Goal: Task Accomplishment & Management: Complete application form

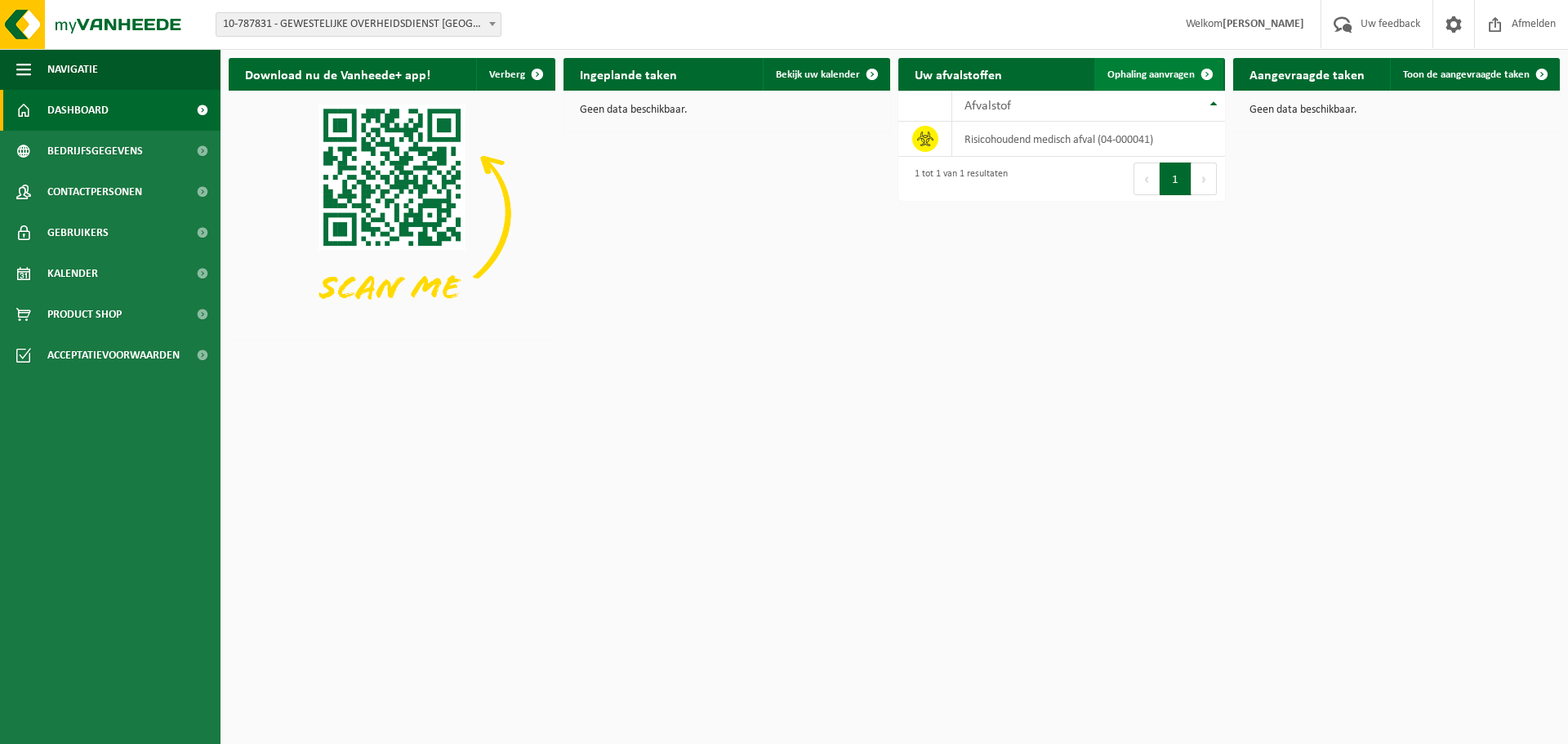
click at [1160, 70] on span "Ophaling aanvragen" at bounding box center [1151, 75] width 87 height 11
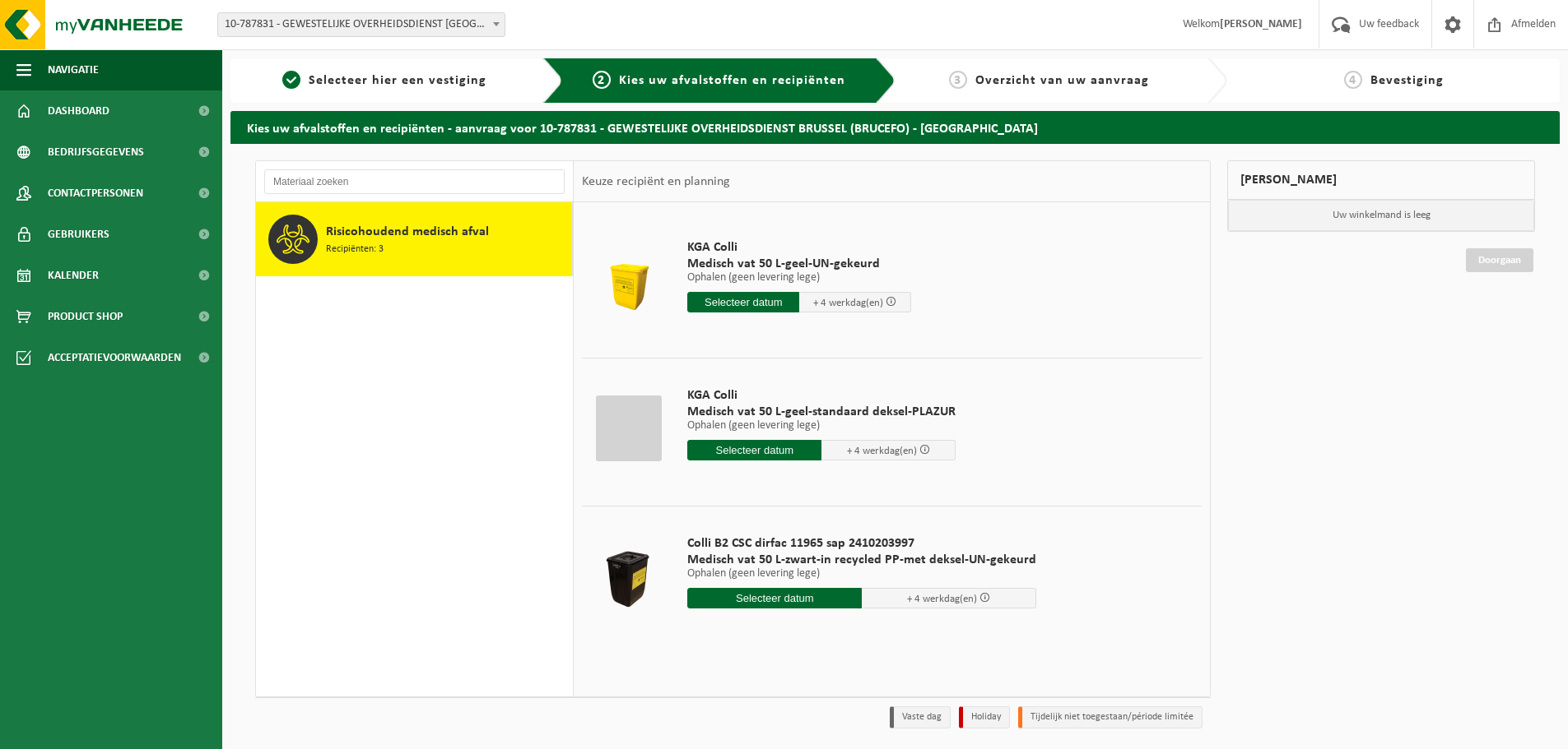
click at [748, 300] on input "text" at bounding box center [743, 302] width 112 height 20
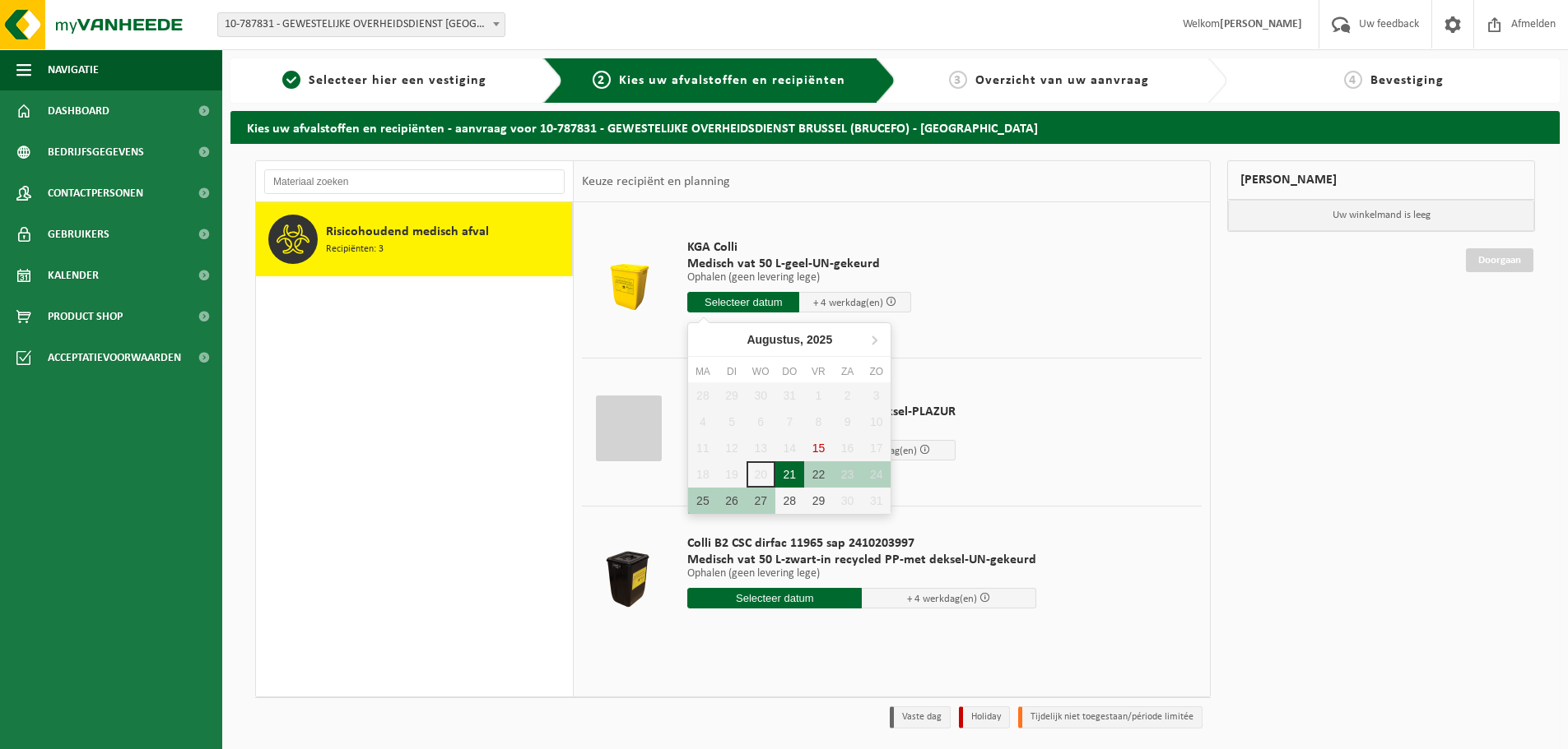
click at [784, 476] on div "21" at bounding box center [789, 474] width 29 height 26
type input "Van 2025-08-21"
type input "2025-08-21"
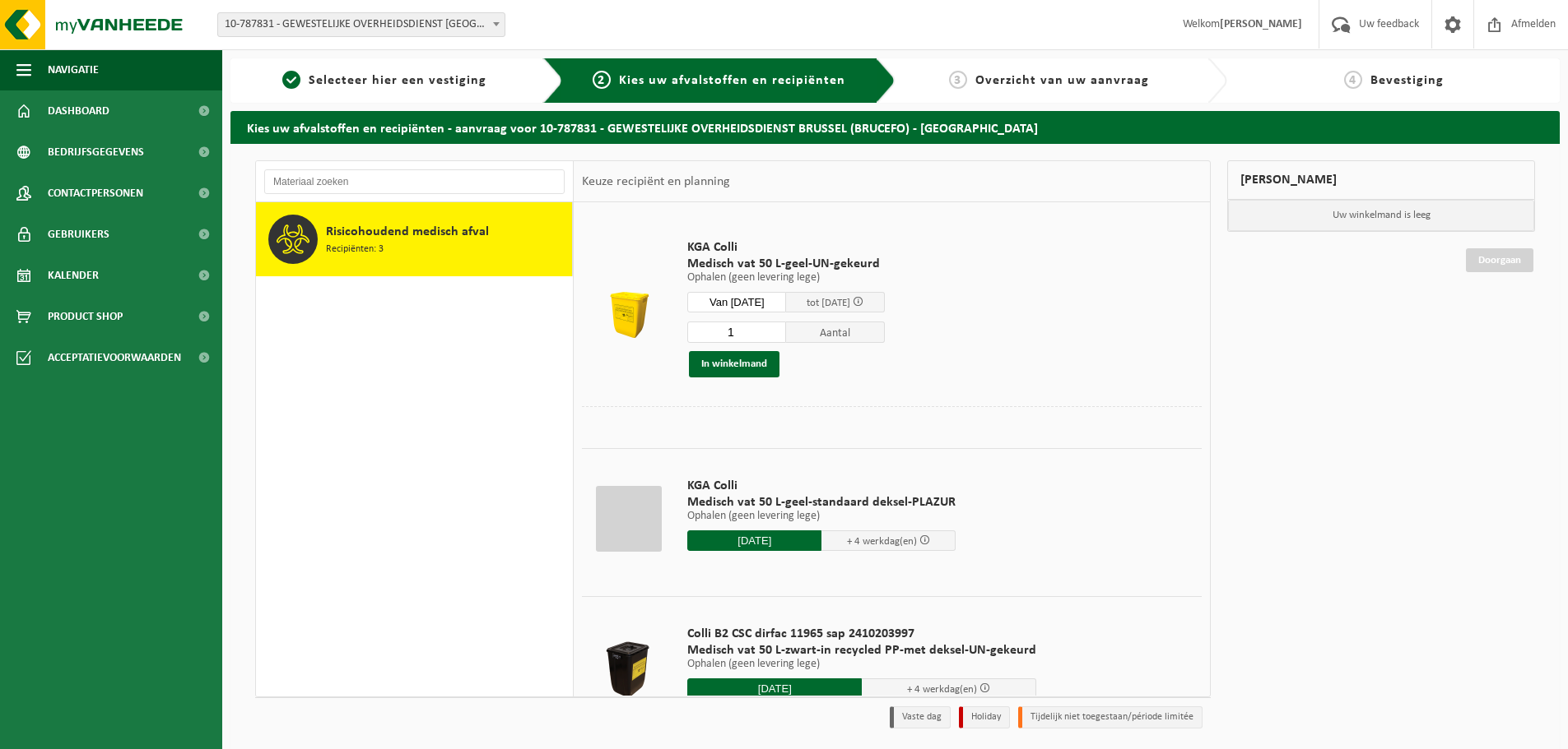
click at [748, 334] on input "1" at bounding box center [736, 331] width 99 height 21
type input "24"
click at [721, 368] on button "In winkelmand" at bounding box center [734, 364] width 91 height 26
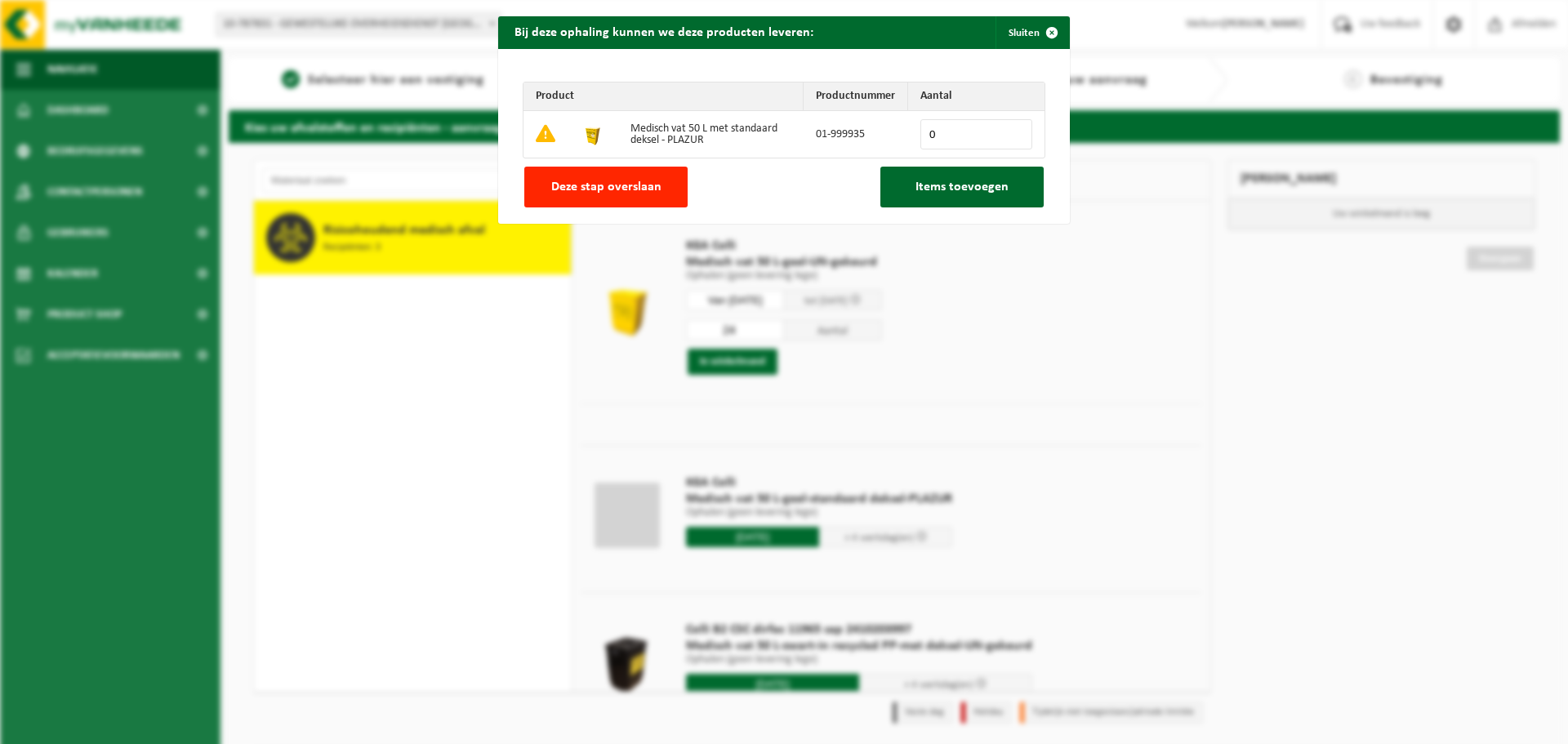
click at [961, 135] on input "0" at bounding box center [976, 134] width 112 height 30
type input "24"
click at [967, 181] on span "Items toevoegen" at bounding box center [961, 187] width 93 height 13
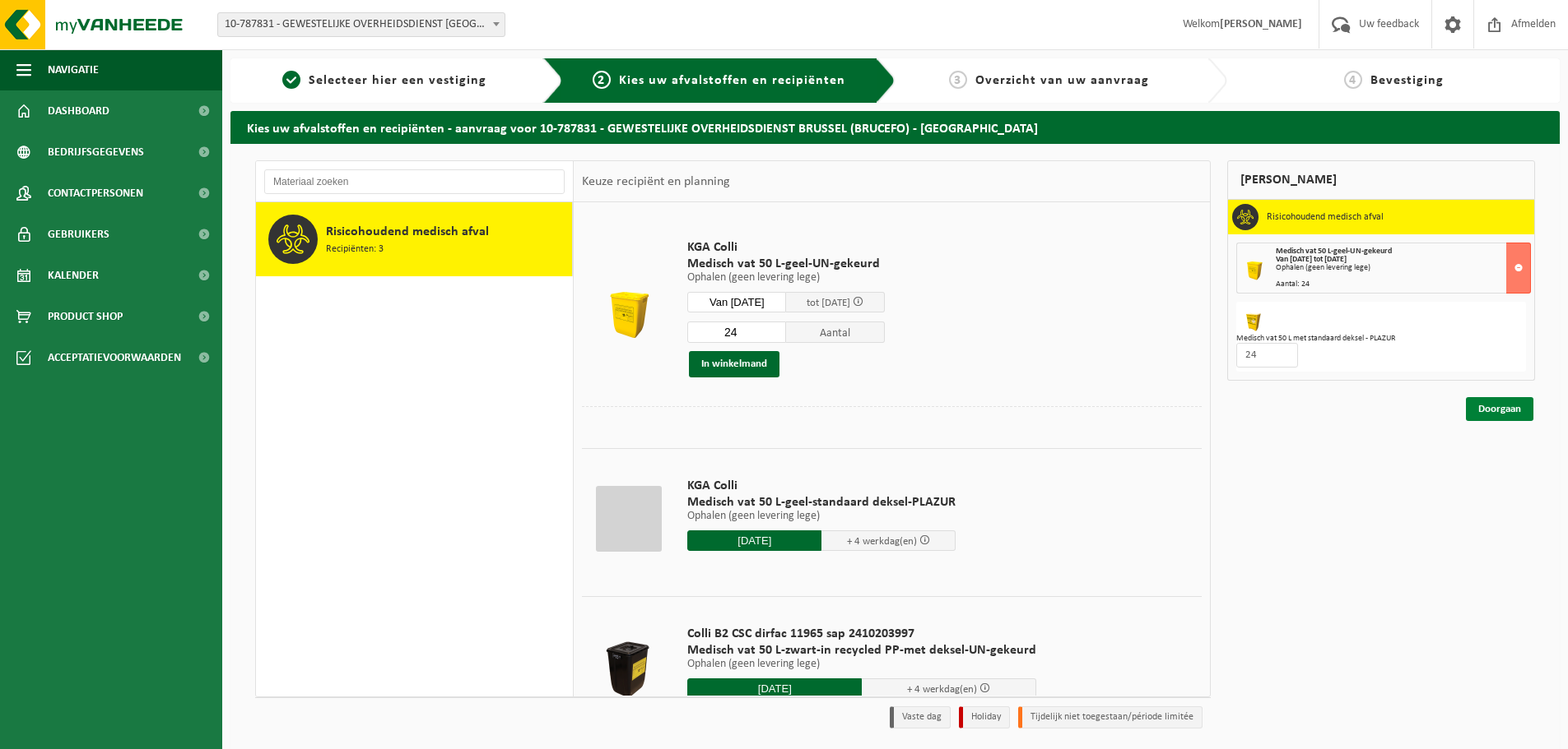
click at [1498, 406] on link "Doorgaan" at bounding box center [1499, 409] width 68 height 24
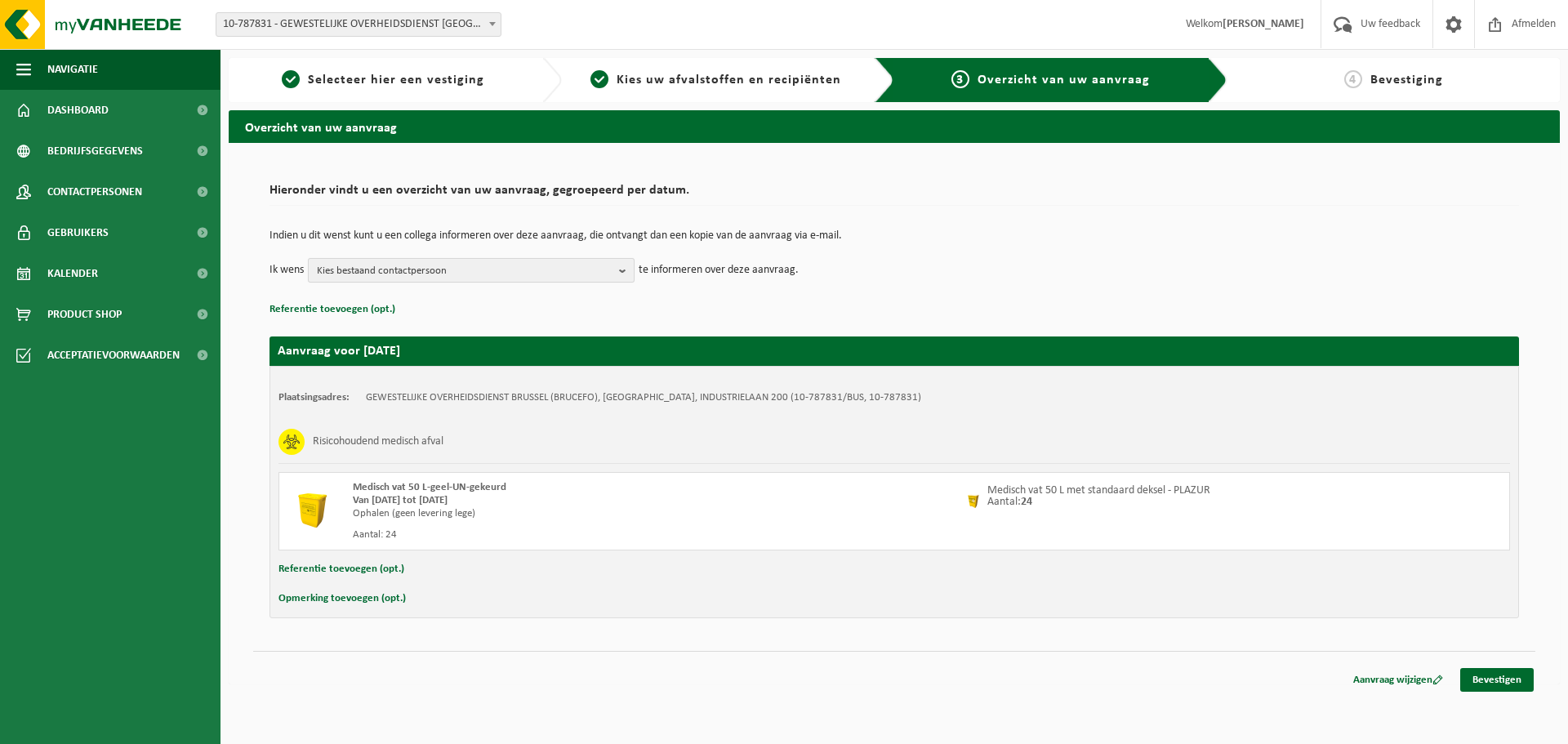
click at [620, 272] on b "button" at bounding box center [627, 270] width 15 height 23
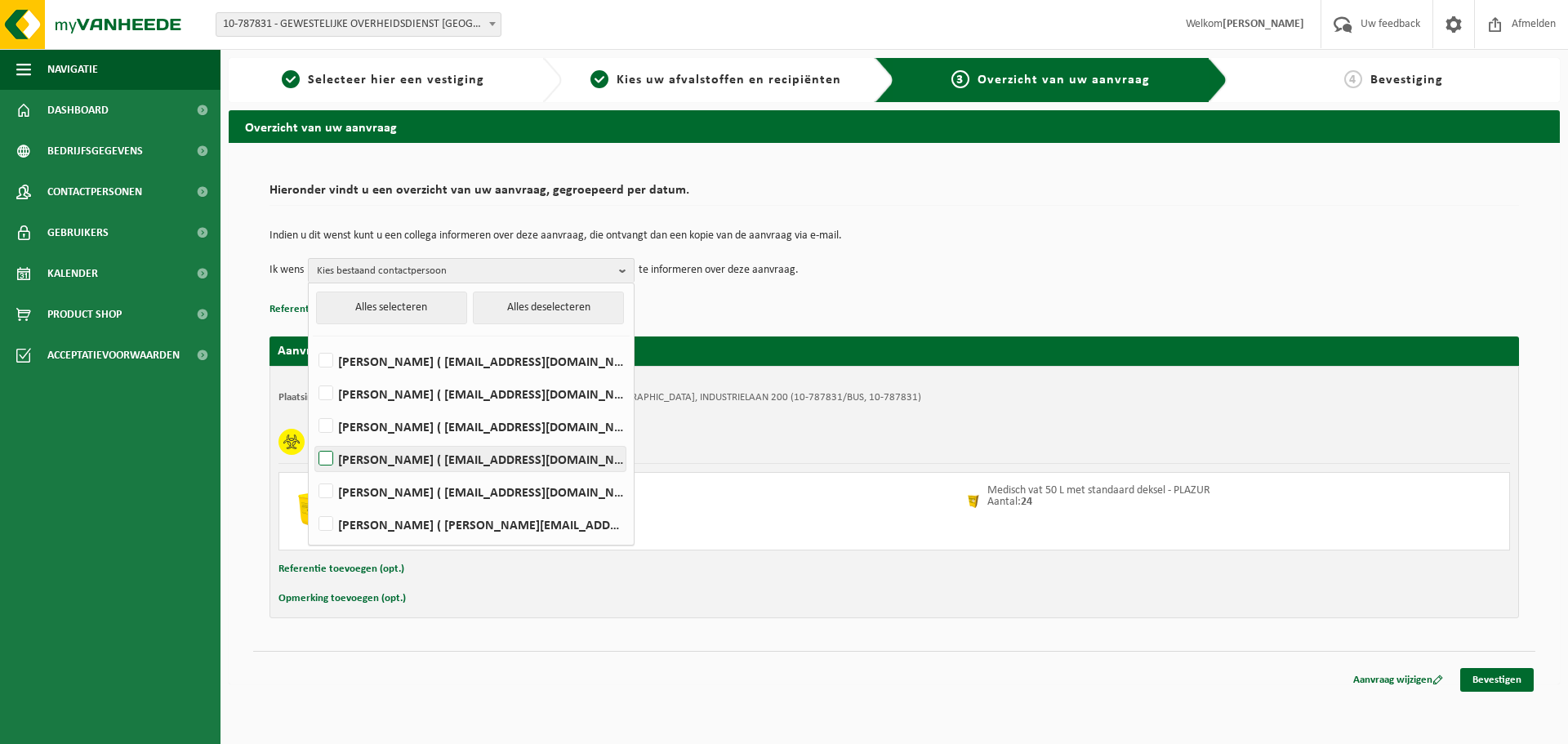
click at [329, 457] on label "Tanguy Jaspart ( tjaspart@sprb.brussels )" at bounding box center [471, 459] width 311 height 25
click at [312, 439] on input "Tanguy Jaspart ( tjaspart@sprb.brussels )" at bounding box center [312, 438] width 1 height 1
checkbox input "true"
click at [1493, 681] on link "Bevestigen" at bounding box center [1497, 681] width 74 height 24
